Goal: Task Accomplishment & Management: Complete application form

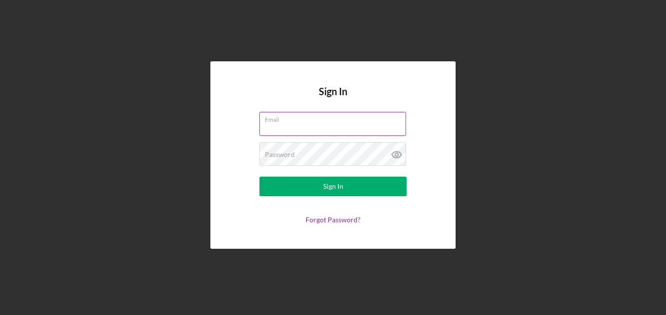
click at [295, 126] on input "Email" at bounding box center [332, 124] width 147 height 24
type input "[PERSON_NAME][EMAIL_ADDRESS][DOMAIN_NAME]"
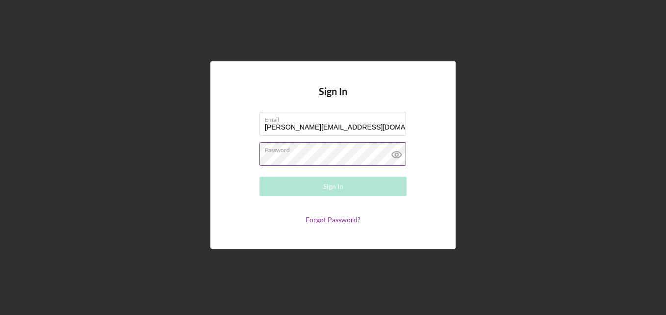
click at [273, 150] on div "Password Required" at bounding box center [332, 154] width 147 height 25
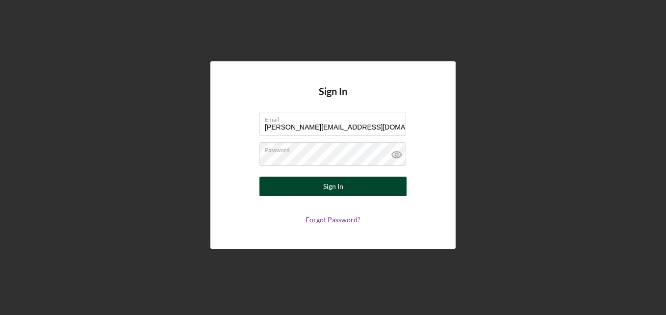
click at [328, 188] on div "Sign In" at bounding box center [333, 187] width 20 height 20
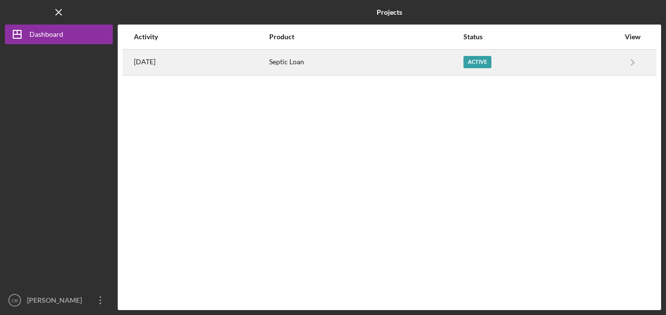
click at [488, 61] on div "Active" at bounding box center [478, 62] width 28 height 12
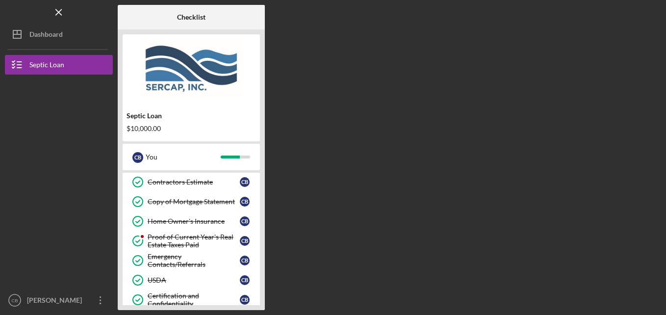
scroll to position [163, 0]
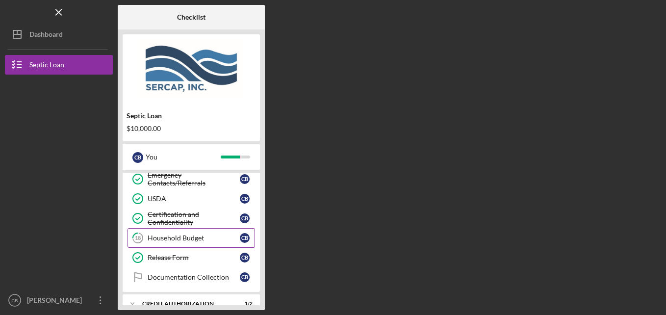
click at [160, 238] on div "Household Budget" at bounding box center [194, 238] width 92 height 8
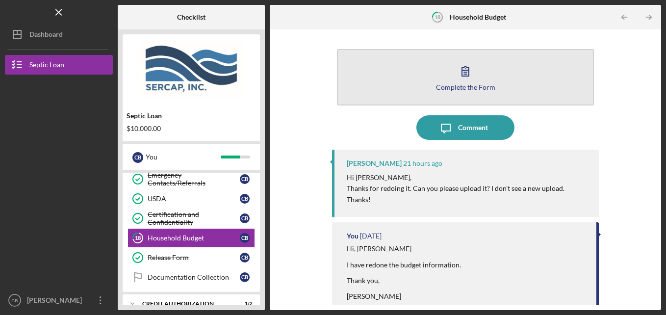
click at [462, 78] on icon "button" at bounding box center [465, 71] width 25 height 25
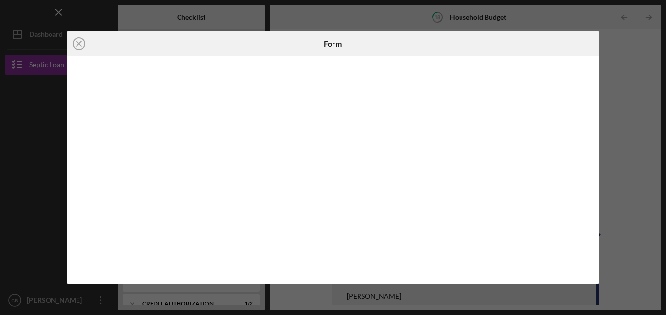
click at [72, 197] on div at bounding box center [333, 170] width 533 height 228
click at [78, 42] on line at bounding box center [79, 43] width 5 height 5
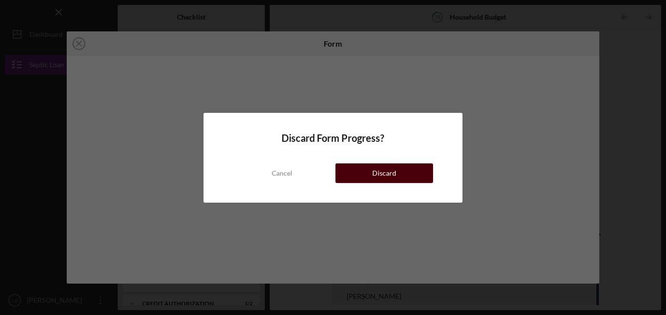
click at [380, 172] on div "Discard" at bounding box center [384, 173] width 24 height 20
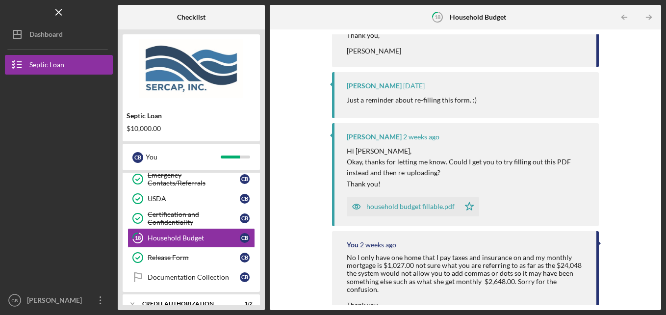
scroll to position [327, 0]
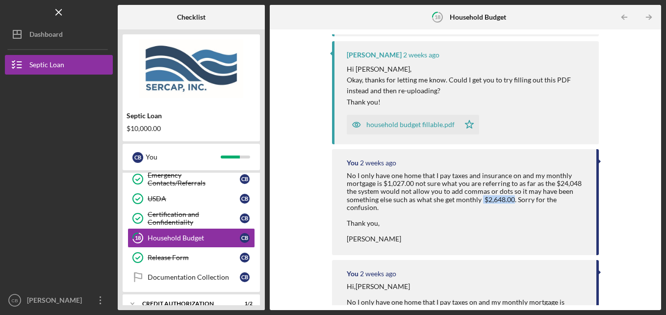
drag, startPoint x: 496, startPoint y: 199, endPoint x: 512, endPoint y: 198, distance: 15.7
click at [512, 198] on div "No I only have one home that I pay taxes and insurance on and my monthly mortga…" at bounding box center [467, 207] width 240 height 71
drag, startPoint x: 512, startPoint y: 198, endPoint x: 497, endPoint y: 199, distance: 14.7
